Goal: Task Accomplishment & Management: Manage account settings

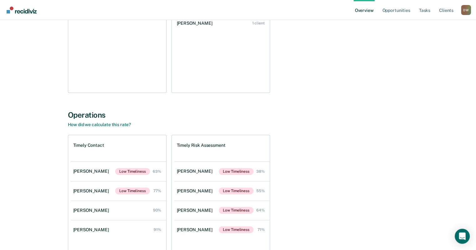
scroll to position [168, 0]
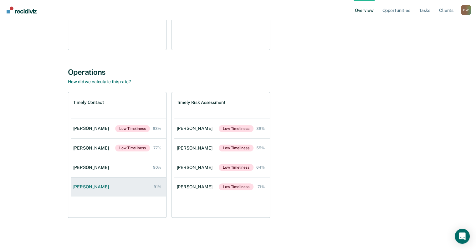
click at [102, 186] on div "[PERSON_NAME]" at bounding box center [92, 187] width 38 height 5
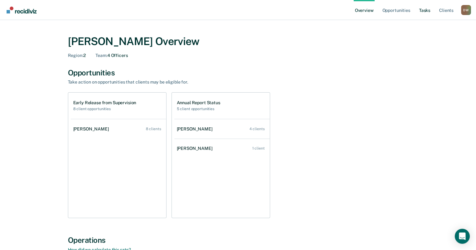
click at [425, 10] on link "Tasks" at bounding box center [425, 10] width 14 height 20
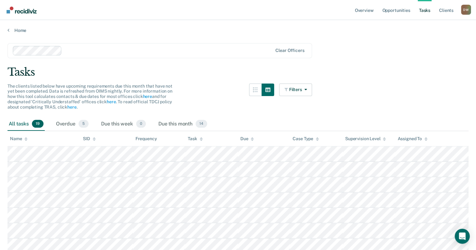
scroll to position [31, 0]
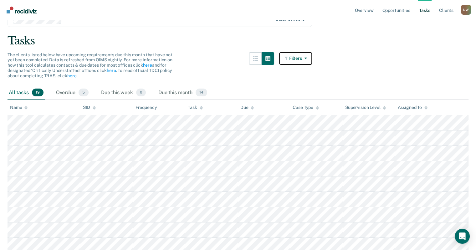
click at [311, 60] on button "Filters" at bounding box center [295, 58] width 33 height 13
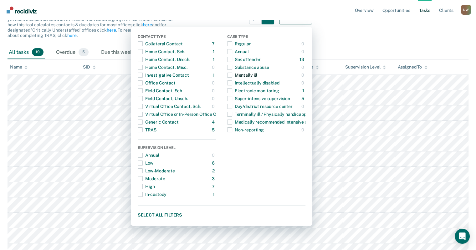
scroll to position [125, 0]
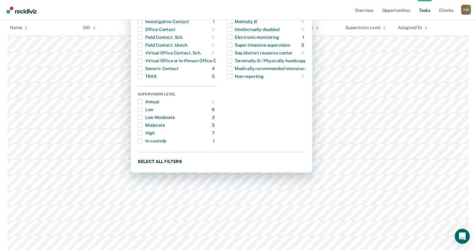
click at [157, 160] on button "Select all filters" at bounding box center [222, 162] width 168 height 8
click at [143, 76] on span "button" at bounding box center [140, 76] width 5 height 5
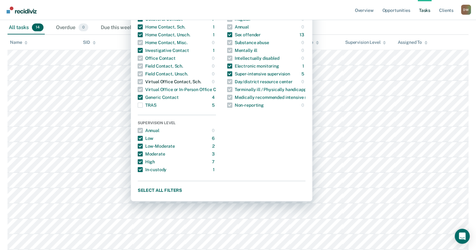
scroll to position [63, 0]
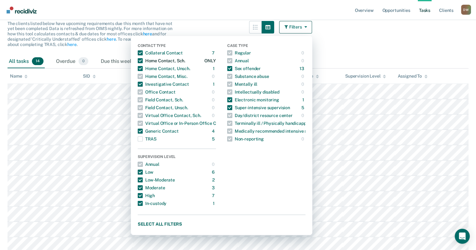
click at [143, 60] on span "button" at bounding box center [140, 60] width 5 height 5
click at [143, 66] on span "button" at bounding box center [140, 68] width 5 height 5
click at [143, 82] on span "button" at bounding box center [140, 84] width 5 height 5
click at [143, 131] on span "button" at bounding box center [140, 131] width 5 height 5
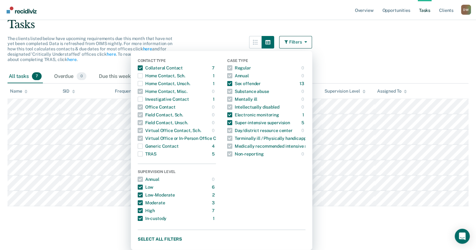
click at [360, 52] on main "Clear officers Tasks The clients listed below have upcoming requirements due th…" at bounding box center [238, 108] width 476 height 244
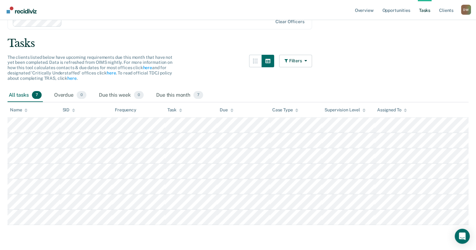
scroll to position [28, 0]
click at [196, 95] on span "7" at bounding box center [199, 96] width 10 height 8
click at [199, 96] on span "7" at bounding box center [199, 96] width 10 height 8
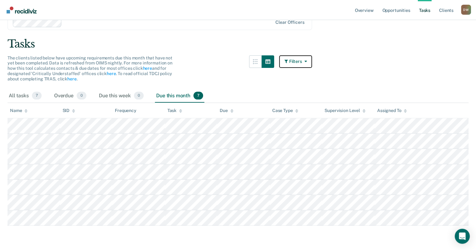
click at [310, 64] on button "Filters" at bounding box center [295, 61] width 33 height 13
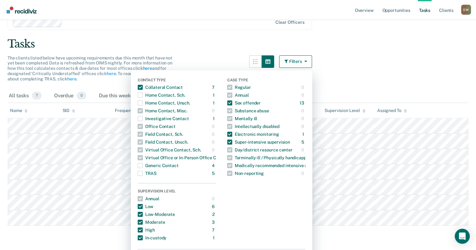
click at [321, 45] on div "Tasks" at bounding box center [238, 44] width 461 height 13
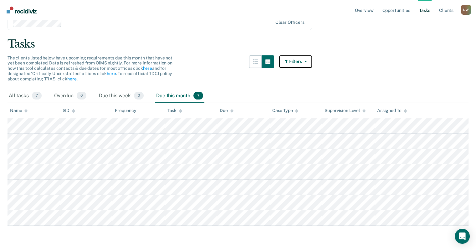
click at [307, 62] on icon "button" at bounding box center [304, 61] width 5 height 4
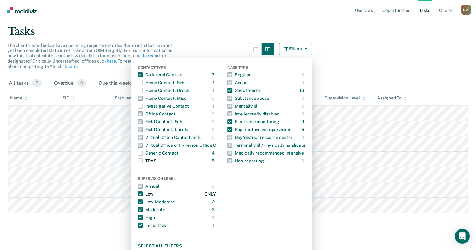
scroll to position [48, 0]
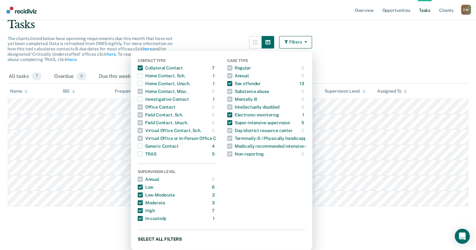
click at [158, 239] on button "Select all filters" at bounding box center [222, 239] width 168 height 8
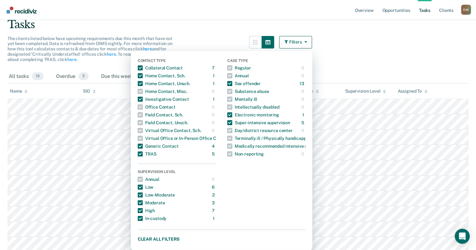
click at [354, 68] on main "Clear officers Tasks The clients listed below have upcoming requirements due th…" at bounding box center [238, 161] width 476 height 351
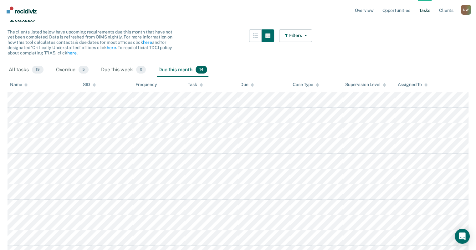
scroll to position [0, 0]
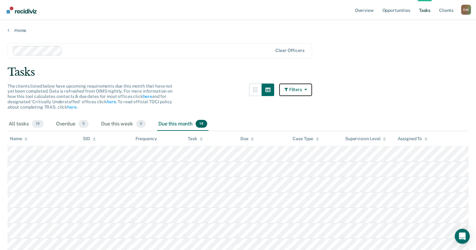
click at [307, 91] on icon "button" at bounding box center [304, 89] width 5 height 4
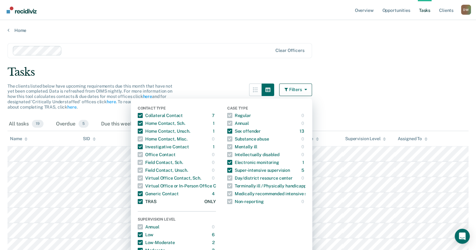
click at [143, 199] on span "button" at bounding box center [140, 201] width 5 height 5
click at [338, 100] on main "Clear officers Tasks The clients listed below have upcoming requirements due th…" at bounding box center [238, 208] width 476 height 351
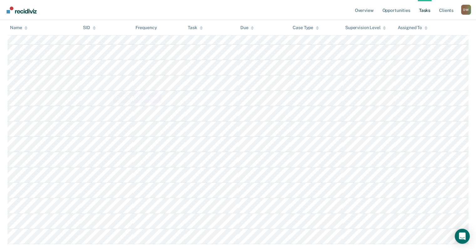
scroll to position [55, 0]
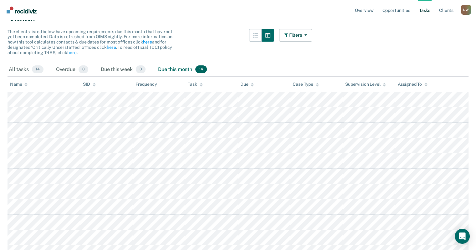
click at [199, 69] on span "14" at bounding box center [201, 69] width 12 height 8
click at [200, 70] on span "14" at bounding box center [201, 69] width 12 height 8
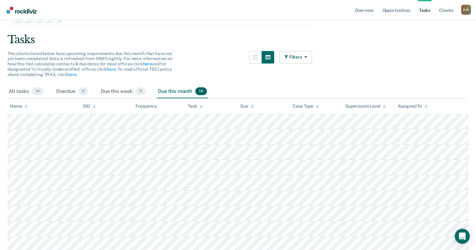
scroll to position [0, 0]
